Goal: Transaction & Acquisition: Register for event/course

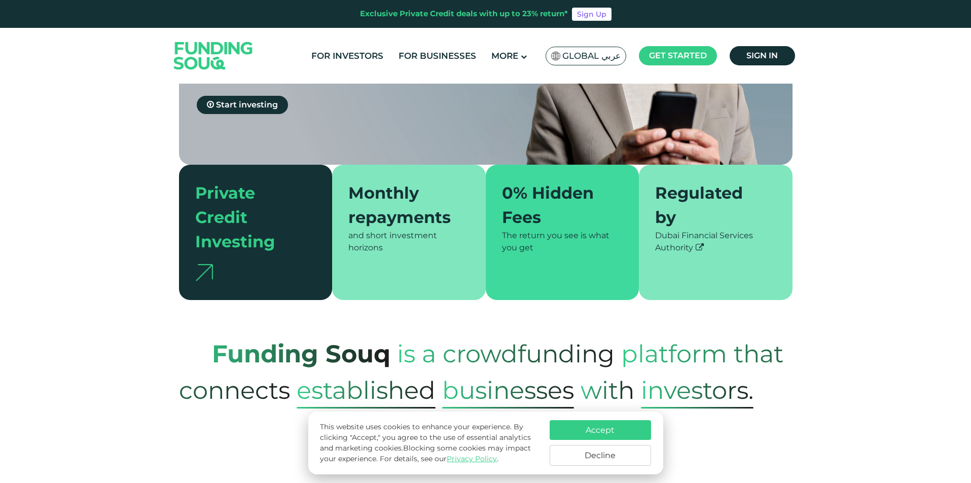
scroll to position [203, 0]
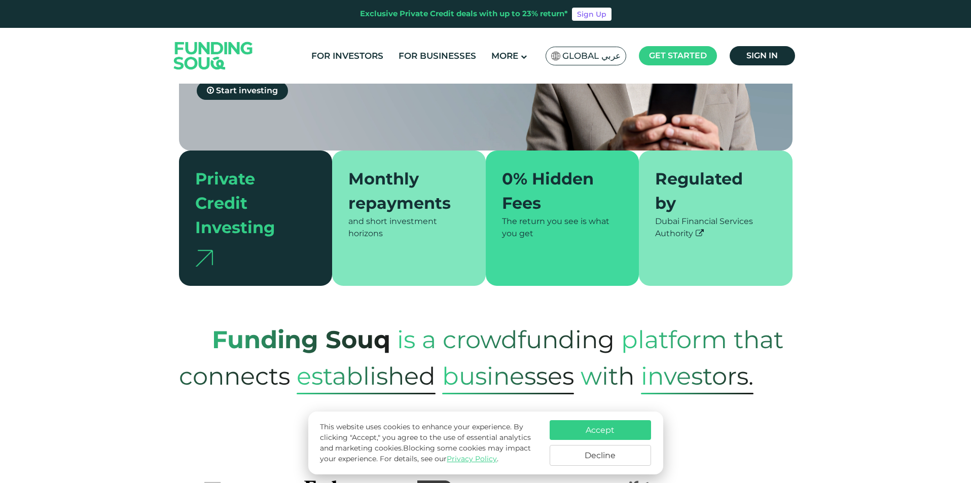
drag, startPoint x: 609, startPoint y: 453, endPoint x: 616, endPoint y: 451, distance: 7.9
click at [606, 453] on button "Decline" at bounding box center [600, 455] width 101 height 21
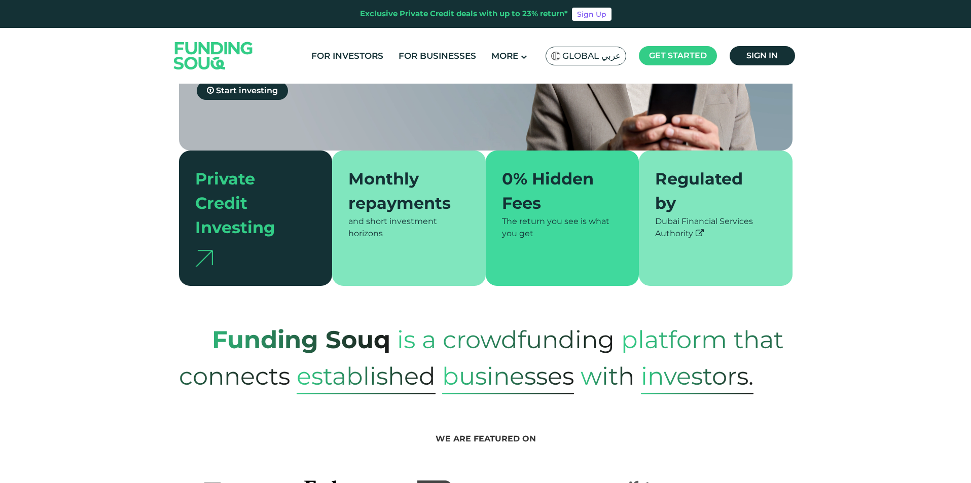
scroll to position [51, 0]
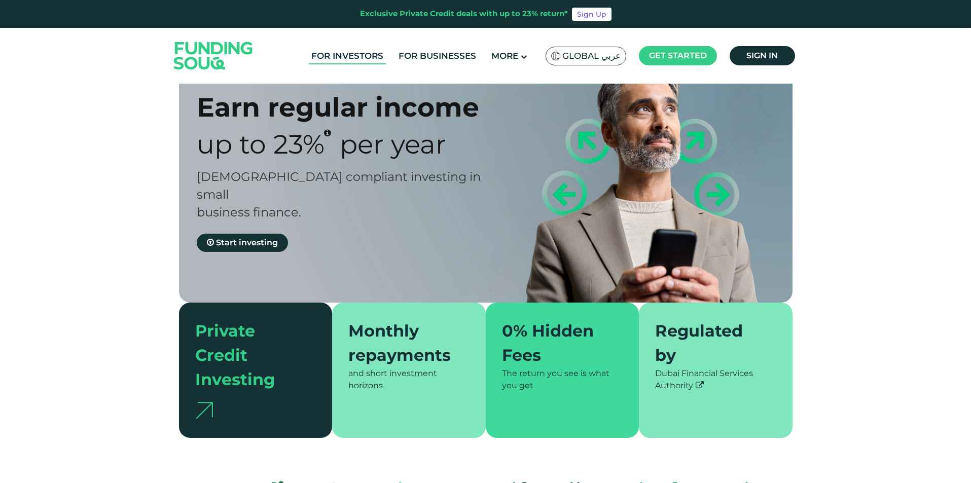
click at [340, 57] on link "For Investors" at bounding box center [347, 56] width 77 height 17
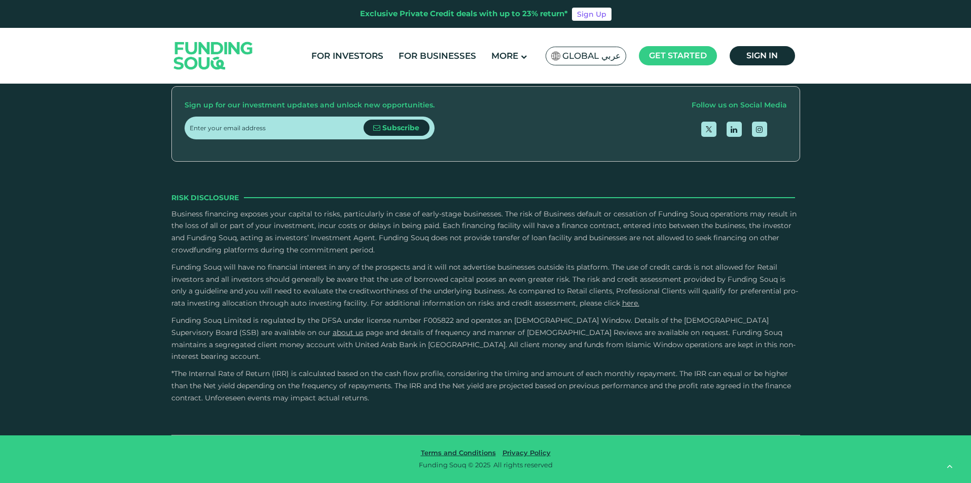
scroll to position [1927, 0]
drag, startPoint x: 515, startPoint y: 231, endPoint x: 524, endPoint y: 231, distance: 9.6
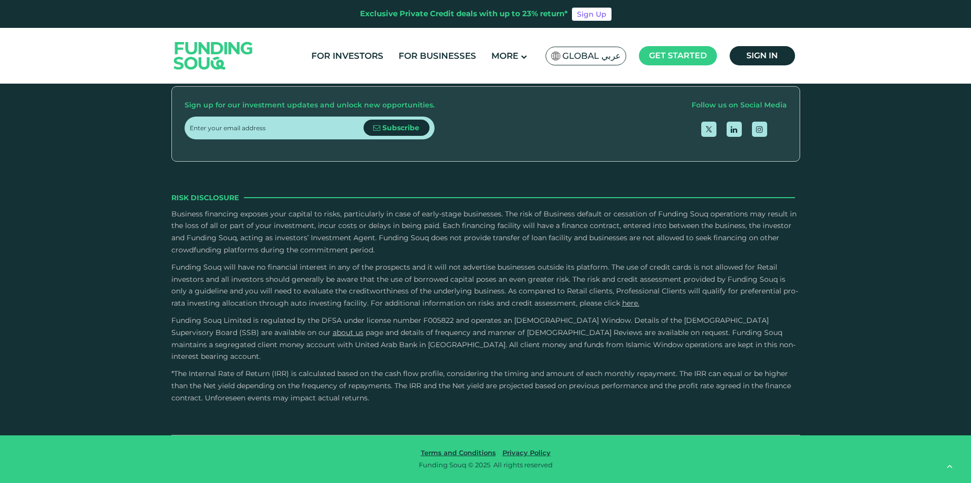
drag, startPoint x: 482, startPoint y: 415, endPoint x: 615, endPoint y: 419, distance: 132.9
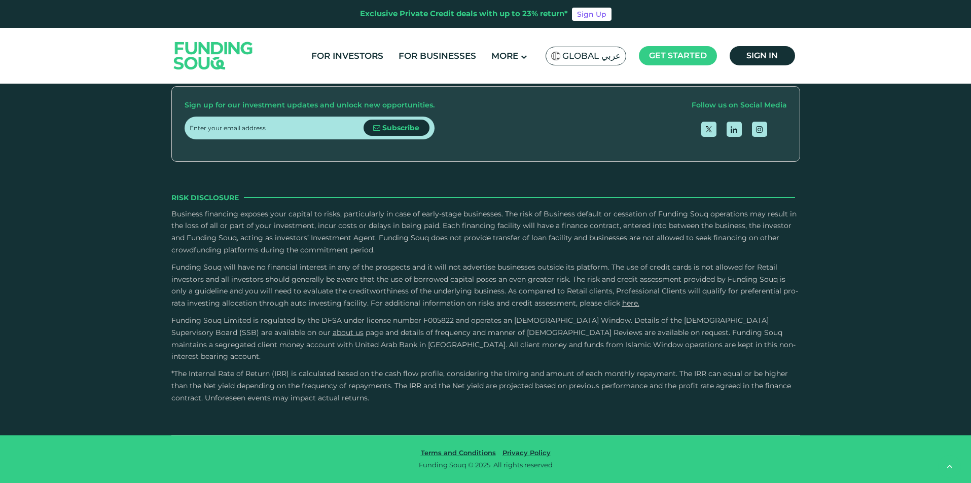
scroll to position [2339, 0]
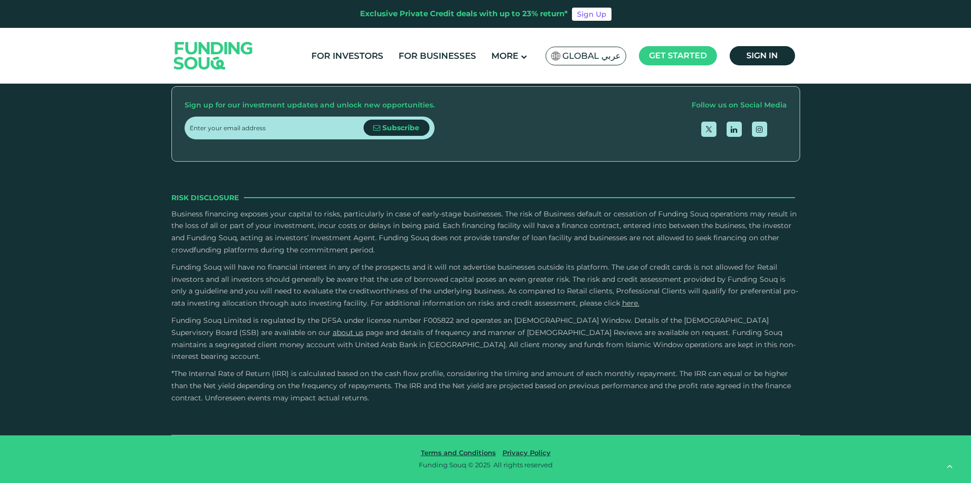
drag, startPoint x: 477, startPoint y: 178, endPoint x: 493, endPoint y: 178, distance: 16.7
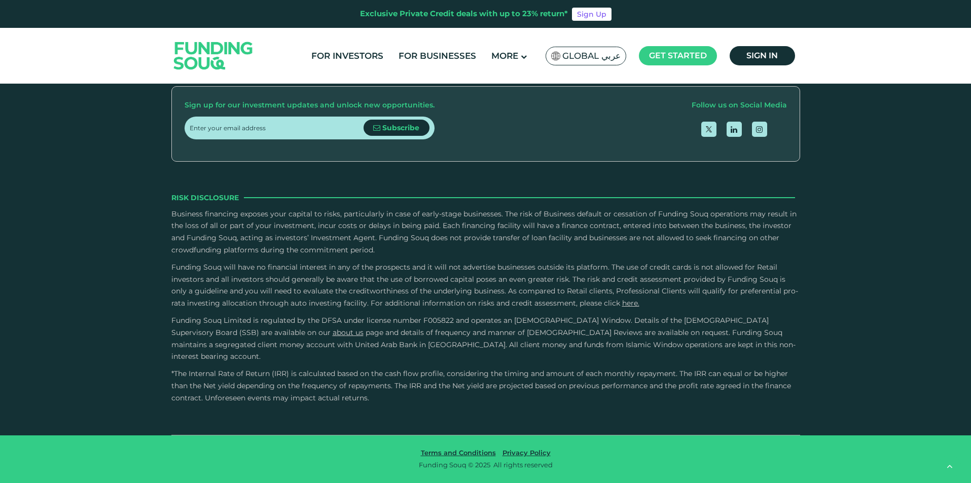
type tc-range-slider "1"
radio input "true"
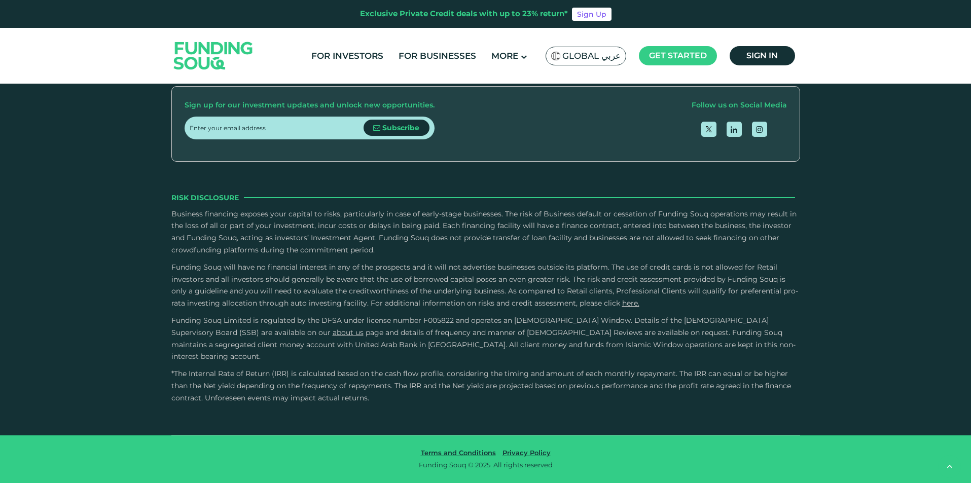
radio input "true"
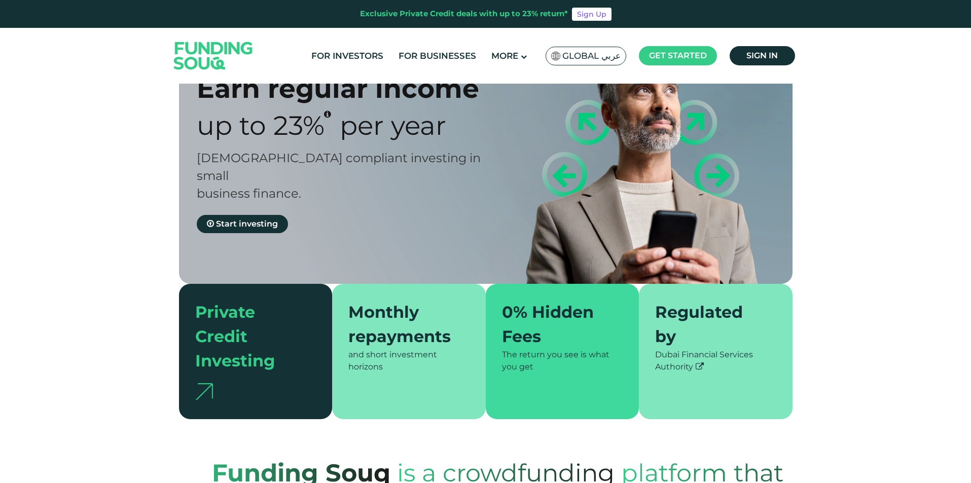
scroll to position [0, 0]
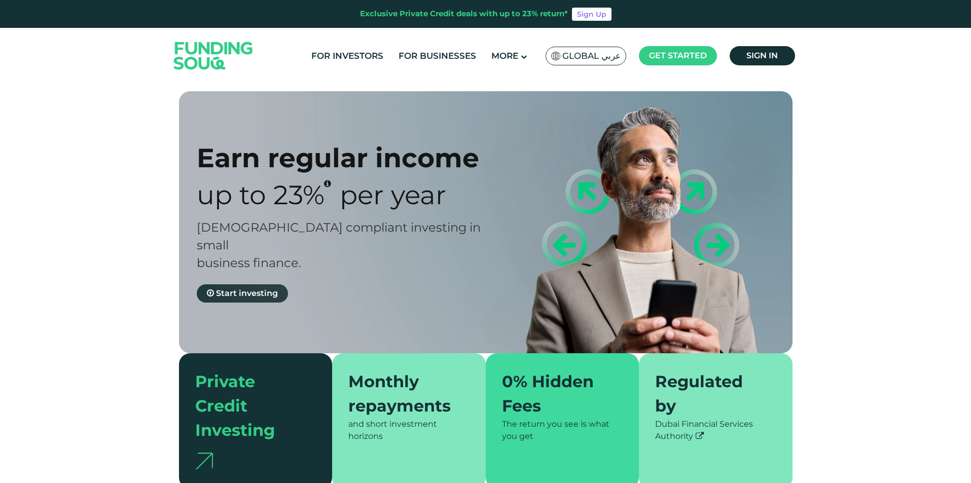
click at [245, 289] on span "Start investing" at bounding box center [247, 294] width 62 height 10
click at [578, 55] on span "Global عربي" at bounding box center [591, 56] width 58 height 12
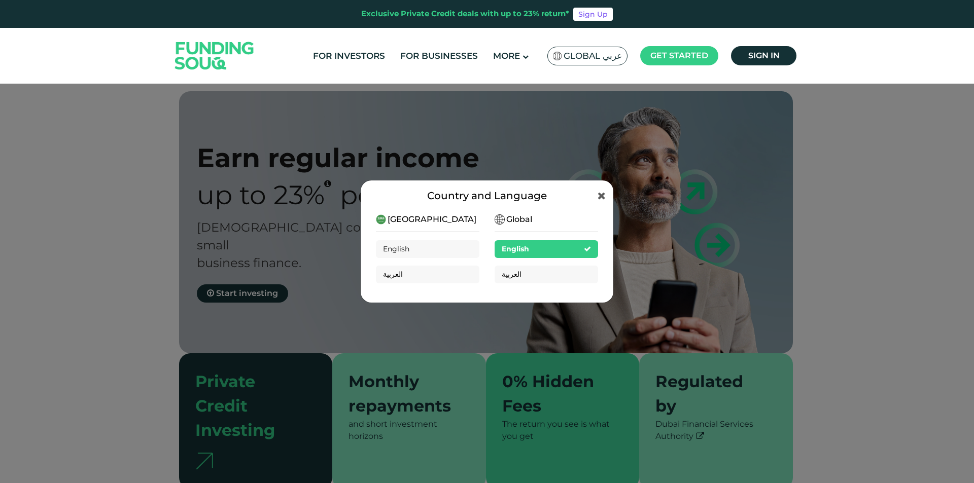
click at [425, 218] on span "[GEOGRAPHIC_DATA]" at bounding box center [431, 219] width 89 height 12
click at [499, 222] on img at bounding box center [499, 220] width 10 height 10
click at [423, 218] on span "[GEOGRAPHIC_DATA]" at bounding box center [431, 219] width 89 height 12
click at [445, 223] on div "[GEOGRAPHIC_DATA] English العربية" at bounding box center [427, 252] width 103 height 78
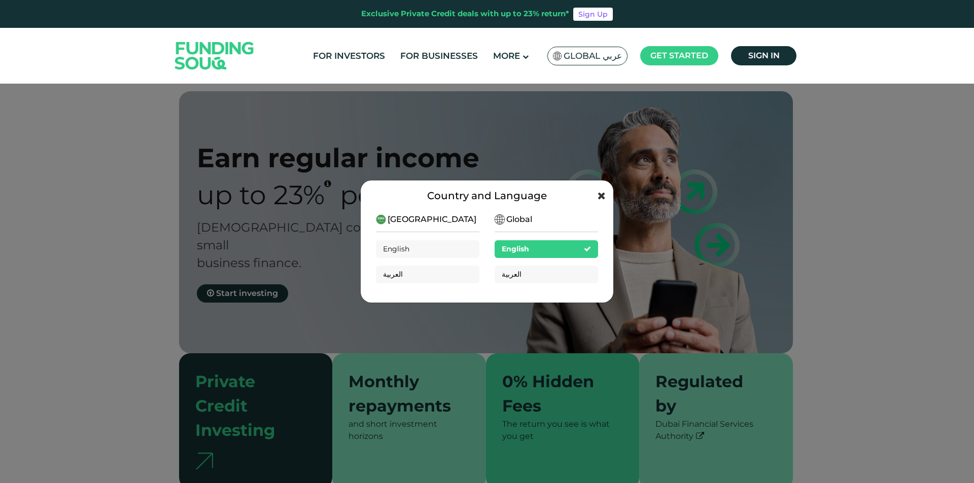
click at [601, 193] on icon at bounding box center [601, 196] width 8 height 10
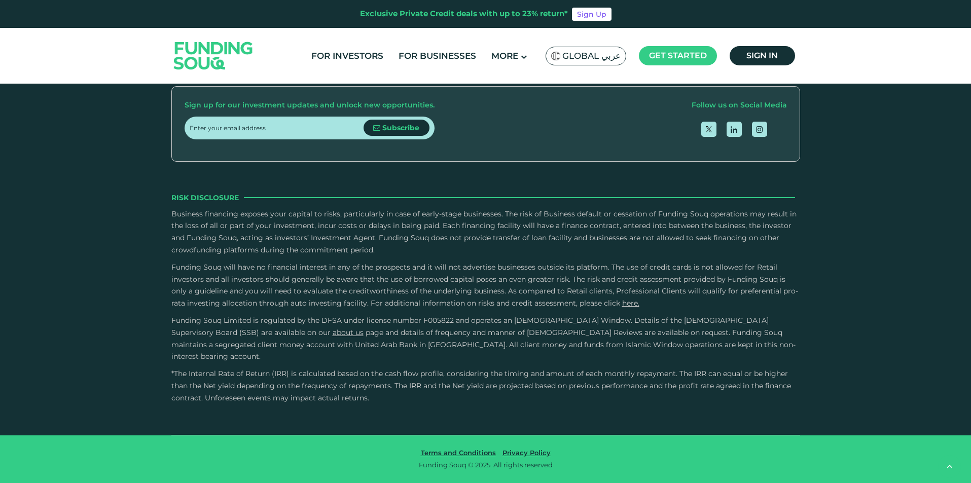
scroll to position [1883, 0]
type tc-range-slider "1"
